Goal: Task Accomplishment & Management: Use online tool/utility

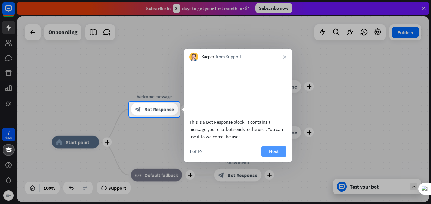
click at [267, 156] on button "Next" at bounding box center [273, 151] width 25 height 10
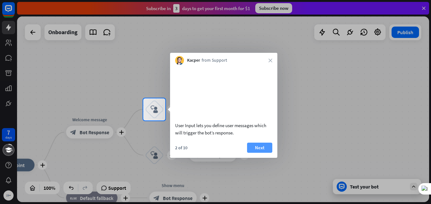
click at [257, 153] on button "Next" at bounding box center [259, 147] width 25 height 10
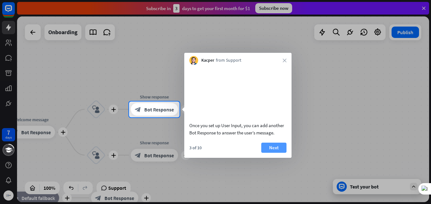
click at [270, 153] on button "Next" at bounding box center [273, 147] width 25 height 10
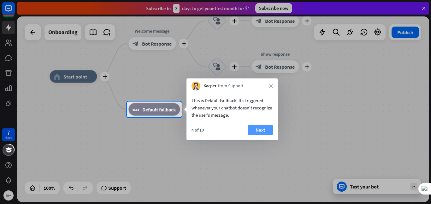
click at [261, 131] on button "Next" at bounding box center [260, 130] width 25 height 10
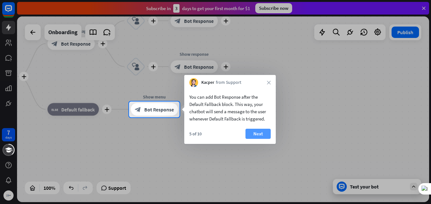
click at [252, 135] on button "Next" at bounding box center [258, 134] width 25 height 10
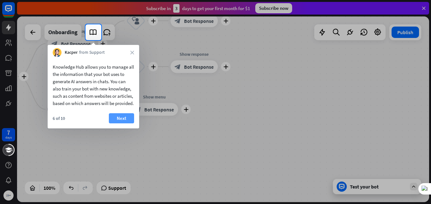
click at [120, 123] on button "Next" at bounding box center [121, 118] width 25 height 10
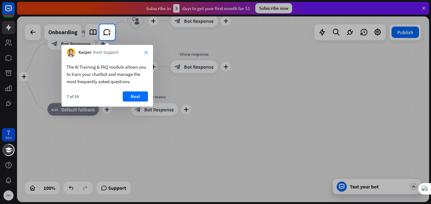
click at [146, 54] on icon "close" at bounding box center [146, 53] width 4 height 4
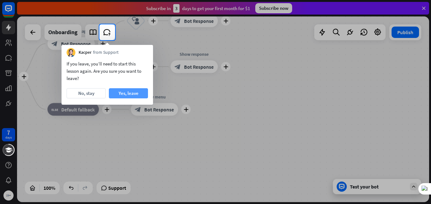
click at [126, 93] on button "Yes, leave" at bounding box center [128, 93] width 39 height 10
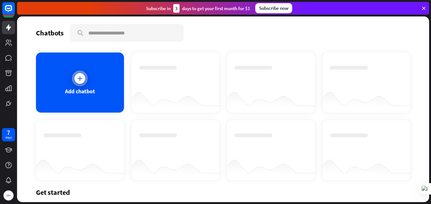
click at [80, 86] on div at bounding box center [80, 78] width 16 height 16
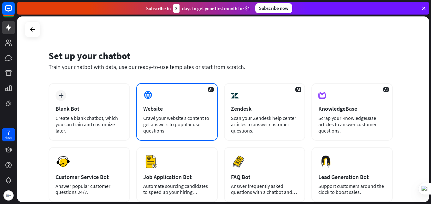
click at [151, 104] on div "AI Website Crawl your website’s content to get answers to popular user question…" at bounding box center [176, 111] width 81 height 57
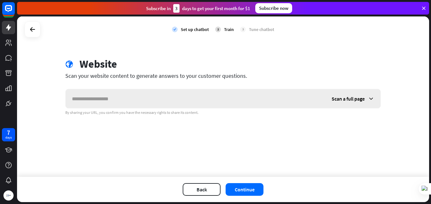
click at [108, 102] on input "text" at bounding box center [196, 98] width 260 height 19
click at [348, 94] on div "Scan a full page" at bounding box center [353, 98] width 55 height 19
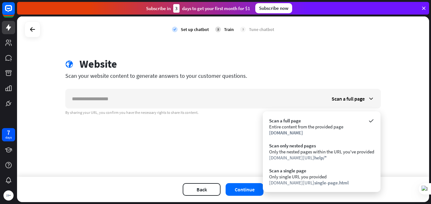
click at [190, 147] on div "check Set up chatbot 2 Train 3 Tune chatbot globe Website Scan your website con…" at bounding box center [223, 96] width 412 height 160
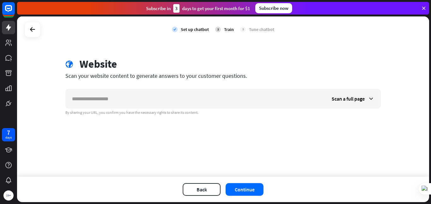
click at [180, 136] on div "check Set up chatbot 2 Train 3 Tune chatbot globe Website Scan your website con…" at bounding box center [223, 96] width 412 height 160
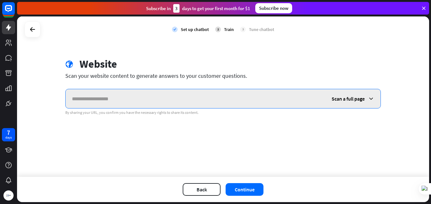
click at [157, 98] on input "text" at bounding box center [196, 98] width 260 height 19
